Goal: Task Accomplishment & Management: Use online tool/utility

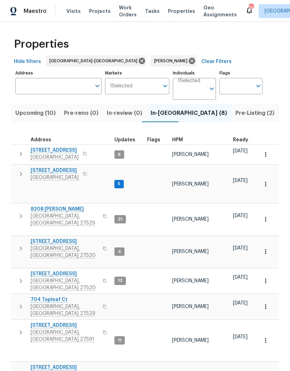
click at [41, 154] on span "[STREET_ADDRESS]" at bounding box center [55, 150] width 48 height 7
click at [37, 322] on span "[STREET_ADDRESS]" at bounding box center [65, 325] width 68 height 7
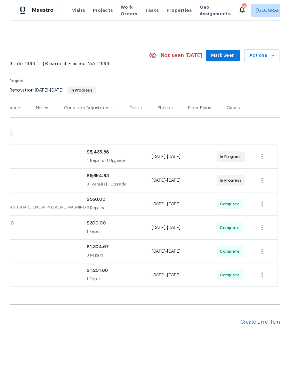
scroll to position [0, 103]
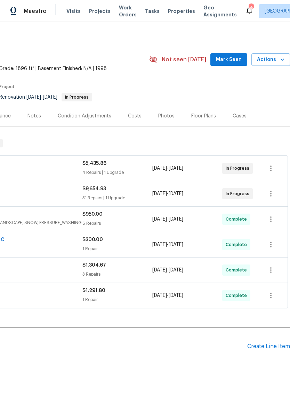
click at [276, 347] on div "Create Line Item" at bounding box center [269, 346] width 43 height 7
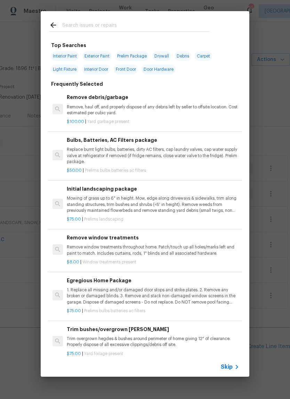
click at [120, 31] on input "text" at bounding box center [136, 26] width 148 height 10
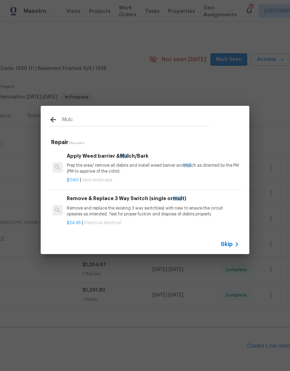
type input "Mulch"
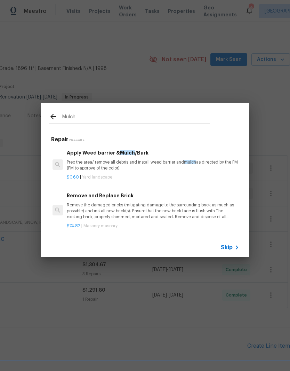
click at [142, 170] on p "Prep the area/ remove all debris and install weed barrier and mulch as directed…" at bounding box center [153, 166] width 173 height 12
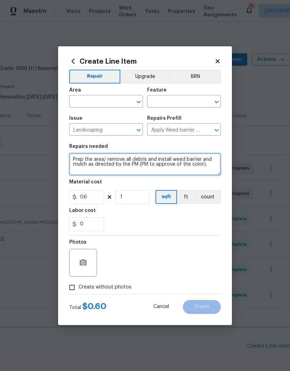
click at [149, 165] on textarea "Prep the area/ remove all debris and install weed barrier and mulch as directed…" at bounding box center [145, 164] width 152 height 22
click at [111, 99] on input "text" at bounding box center [96, 102] width 54 height 11
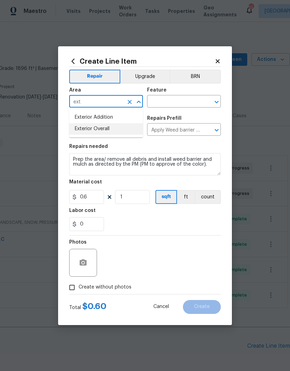
click at [119, 134] on li "Exterior Overall" at bounding box center [106, 128] width 74 height 11
type input "Exterior Overall"
click at [179, 105] on input "text" at bounding box center [174, 102] width 54 height 11
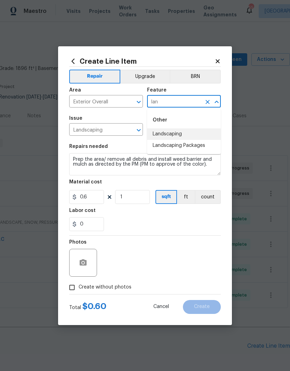
click at [188, 135] on li "Landscaping" at bounding box center [184, 134] width 74 height 11
type input "Landscaping"
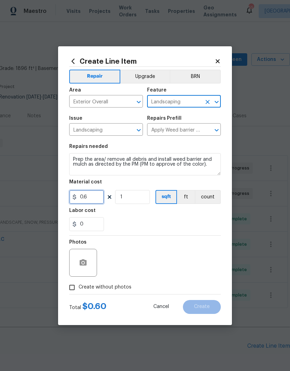
click at [92, 203] on input "0.6" at bounding box center [86, 197] width 35 height 14
type input "150"
click at [149, 225] on div "0" at bounding box center [145, 224] width 152 height 14
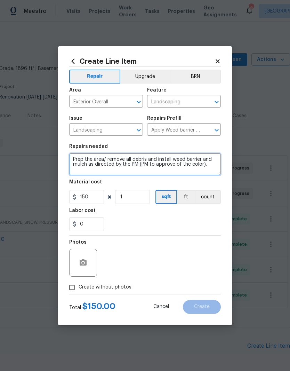
click at [78, 158] on textarea "Prep the area/ remove all debris and install weed barrier and mulch as directed…" at bounding box center [145, 164] width 152 height 22
click at [76, 160] on textarea "Prep the area/ remove all debris and install weed barrier and mulch as directed…" at bounding box center [145, 164] width 152 height 22
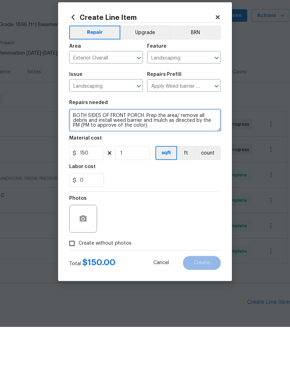
type textarea "BOTH SIDES OF FRONT PORCH. Prep the area/ remove all debris and install weed ba…"
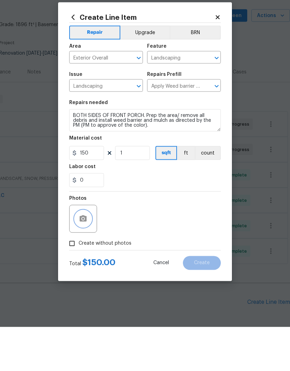
click at [88, 255] on button "button" at bounding box center [83, 263] width 17 height 17
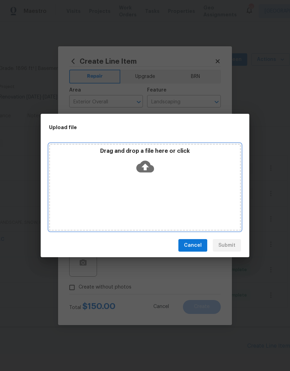
click at [150, 171] on icon at bounding box center [146, 167] width 18 height 12
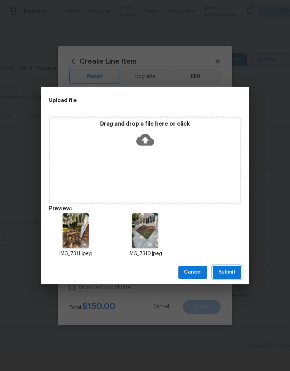
click at [233, 274] on span "Submit" at bounding box center [227, 272] width 17 height 9
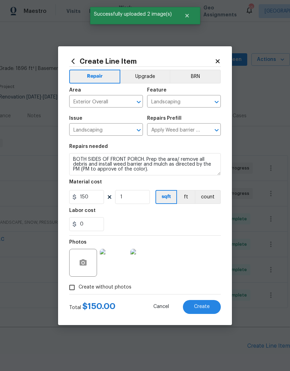
click at [204, 309] on span "Create" at bounding box center [202, 306] width 16 height 5
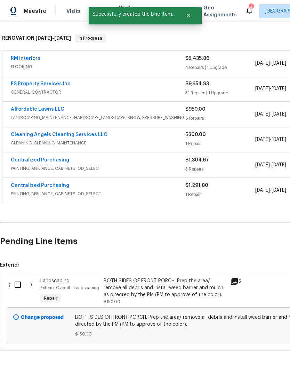
scroll to position [103, 0]
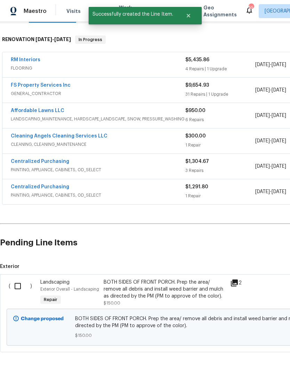
click at [23, 279] on input "checkbox" at bounding box center [20, 286] width 20 height 15
checkbox input "true"
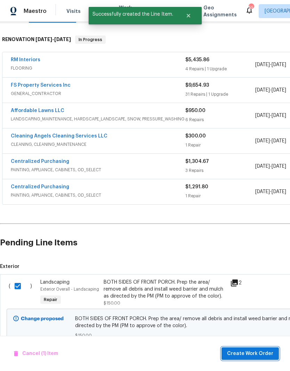
click at [266, 355] on span "Create Work Order" at bounding box center [250, 354] width 46 height 9
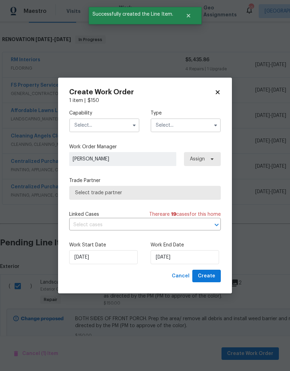
click at [106, 125] on input "text" at bounding box center [104, 125] width 70 height 14
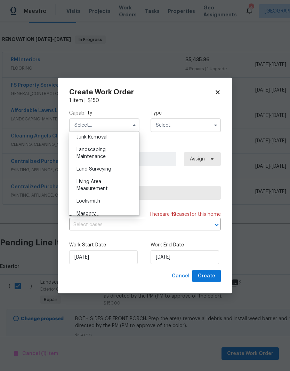
scroll to position [452, 0]
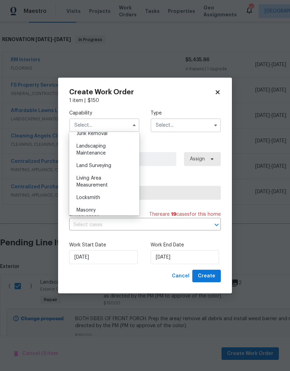
click at [129, 178] on div "Living Area Measurement" at bounding box center [104, 182] width 67 height 20
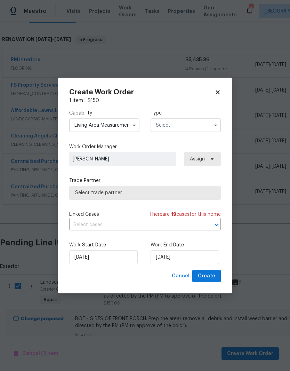
click at [131, 126] on button "button" at bounding box center [134, 125] width 8 height 8
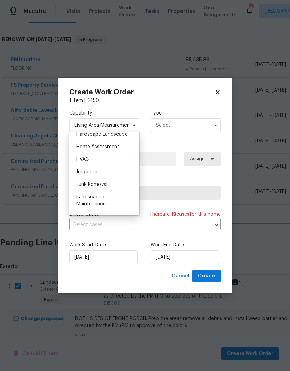
scroll to position [413, 0]
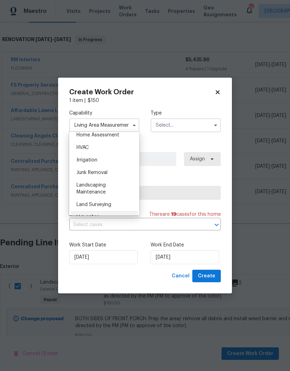
click at [123, 189] on div "Landscaping Maintenance" at bounding box center [104, 189] width 67 height 20
type input "Landscaping Maintenance"
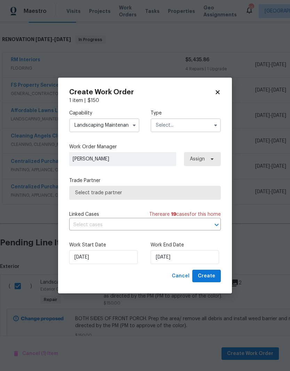
click at [181, 129] on input "text" at bounding box center [186, 125] width 70 height 14
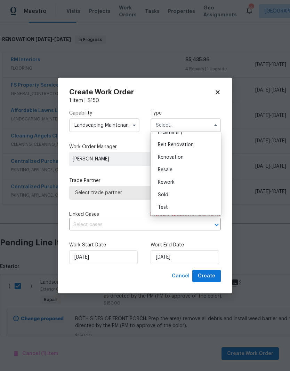
scroll to position [158, 0]
click at [200, 161] on div "Renovation" at bounding box center [186, 157] width 67 height 13
type input "Renovation"
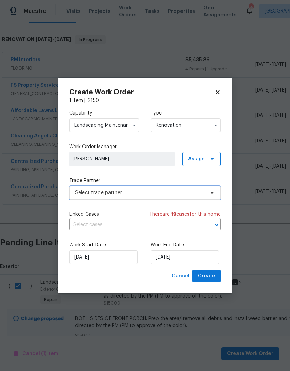
click at [189, 196] on span "Select trade partner" at bounding box center [145, 193] width 152 height 14
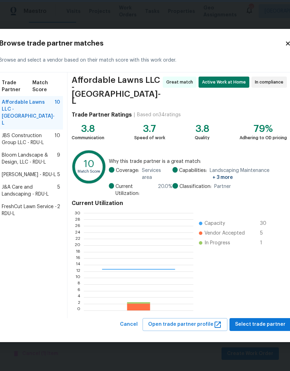
scroll to position [98, 109]
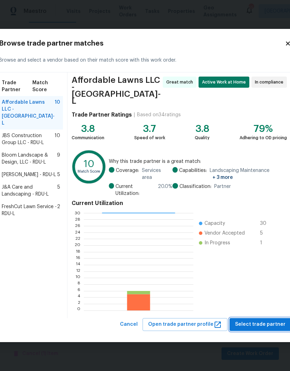
click at [259, 320] on span "Select trade partner" at bounding box center [260, 324] width 51 height 9
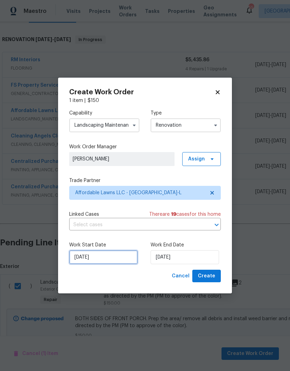
click at [114, 260] on input "8/19/2025" at bounding box center [103, 257] width 69 height 14
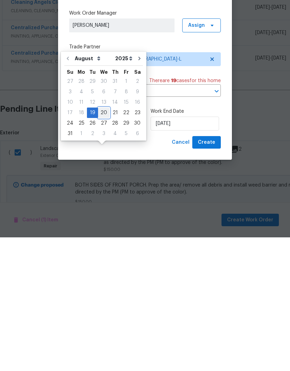
click at [101, 242] on div "20" at bounding box center [103, 247] width 11 height 10
type input "8/20/2025"
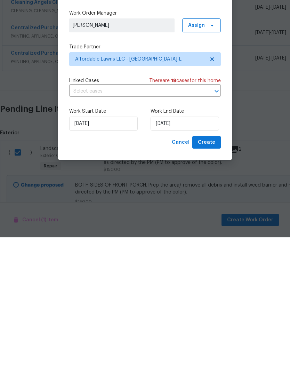
type input "8/20/2025"
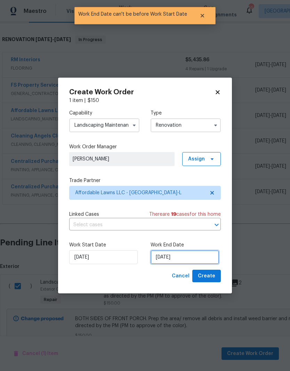
click at [198, 258] on input "8/20/2025" at bounding box center [185, 257] width 69 height 14
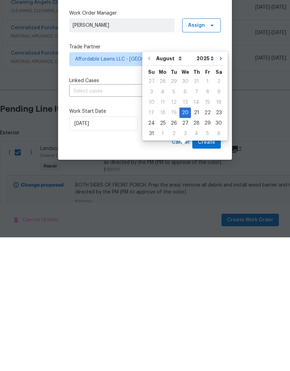
click at [121, 270] on div "Cancel Create" at bounding box center [145, 276] width 152 height 13
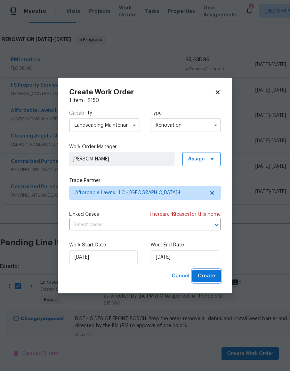
click at [214, 277] on span "Create" at bounding box center [206, 276] width 17 height 9
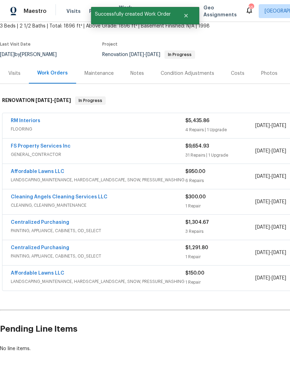
scroll to position [42, 0]
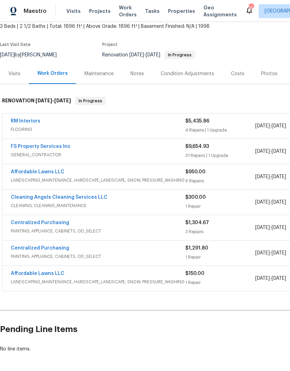
click at [25, 271] on link "Affordable Lawns LLC" at bounding box center [38, 273] width 54 height 5
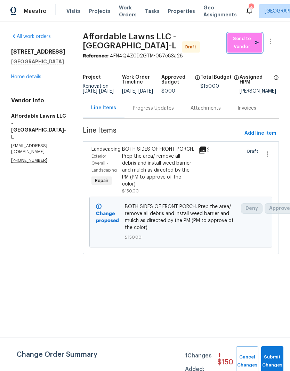
click at [246, 46] on span "Send to Vendor" at bounding box center [245, 43] width 28 height 16
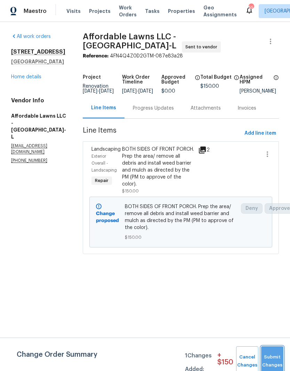
click at [274, 359] on button "Submit Changes" at bounding box center [273, 362] width 22 height 30
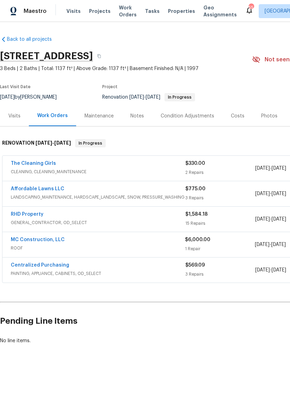
click at [24, 215] on link "RHD Property" at bounding box center [27, 214] width 33 height 5
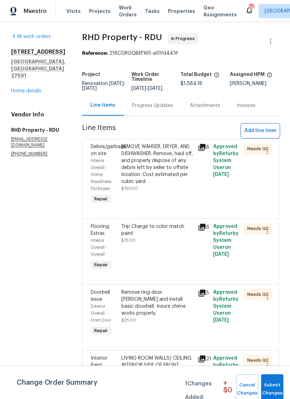
click at [274, 135] on span "Add line item" at bounding box center [261, 130] width 32 height 9
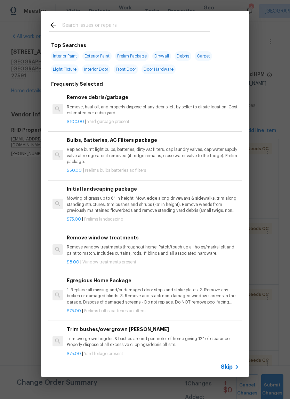
click at [158, 24] on input "text" at bounding box center [136, 26] width 148 height 10
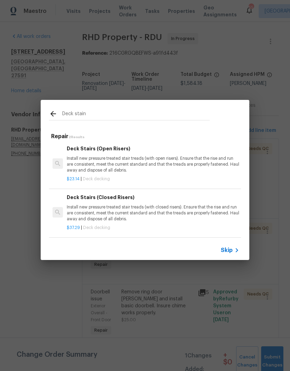
scroll to position [1, 0]
type input "Deck"
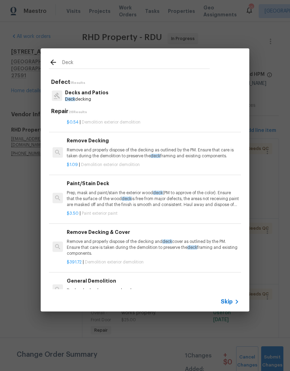
scroll to position [978, 0]
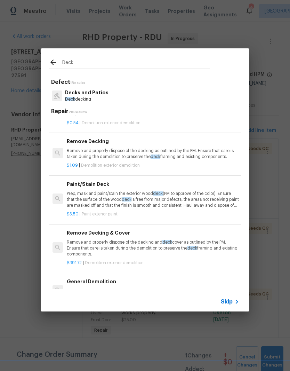
click at [201, 191] on p "Prep, mask and paint/stain the exterior wood deck (PM to approve of the color).…" at bounding box center [153, 200] width 173 height 18
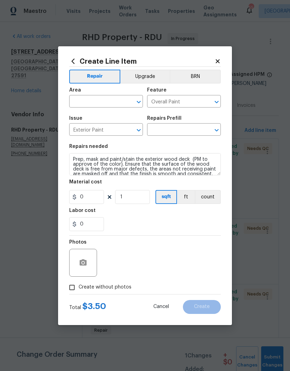
type input "Paint/Stain Deck $3.50"
type input "3.5"
click at [93, 103] on input "text" at bounding box center [96, 102] width 54 height 11
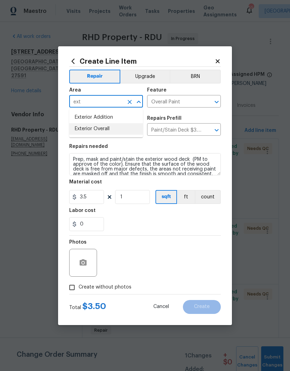
click at [120, 131] on li "Exterior Overall" at bounding box center [106, 128] width 74 height 11
type input "Exterior Overall"
click at [180, 215] on div "Labor cost" at bounding box center [145, 212] width 152 height 9
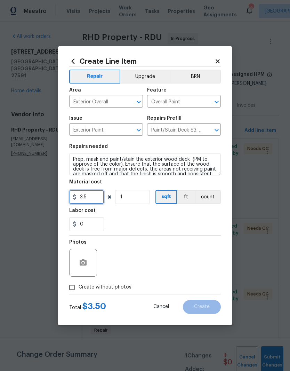
click at [93, 198] on input "3.5" at bounding box center [86, 197] width 35 height 14
type input "1300"
click at [198, 225] on div "0" at bounding box center [145, 224] width 152 height 14
click at [162, 257] on div "Photos" at bounding box center [145, 258] width 152 height 45
click at [91, 265] on button "button" at bounding box center [83, 263] width 17 height 17
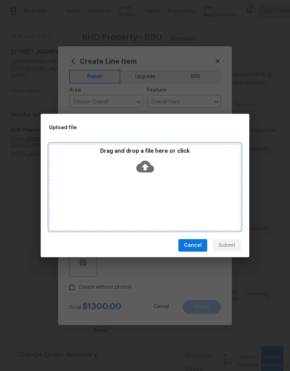
click at [155, 177] on div "Drag and drop a file here or click" at bounding box center [145, 163] width 190 height 30
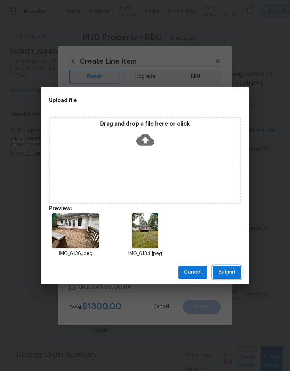
click at [232, 272] on span "Submit" at bounding box center [227, 272] width 17 height 9
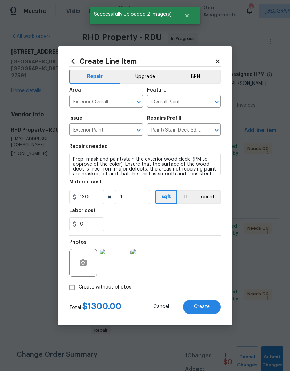
click at [203, 307] on span "Create" at bounding box center [202, 306] width 16 height 5
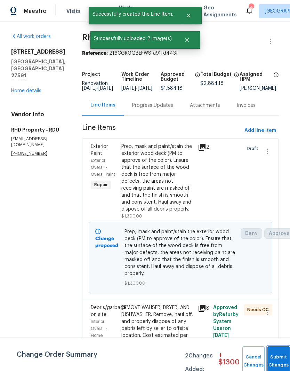
click at [281, 356] on button "Submit Changes" at bounding box center [279, 362] width 22 height 30
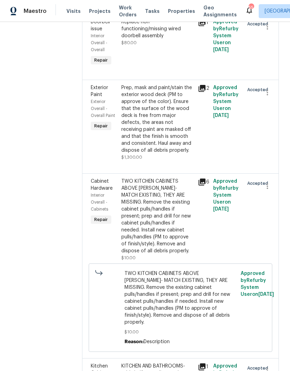
scroll to position [853, 0]
